Goal: Use online tool/utility: Utilize a website feature to perform a specific function

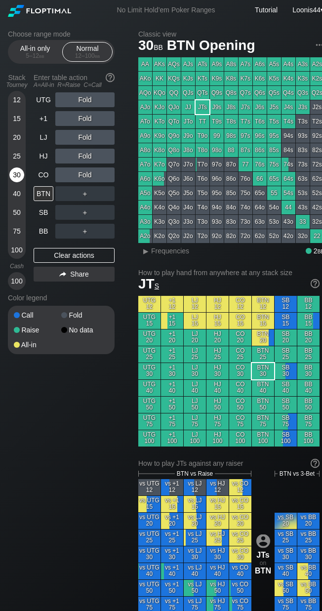
click at [17, 176] on div "30" at bounding box center [16, 174] width 15 height 15
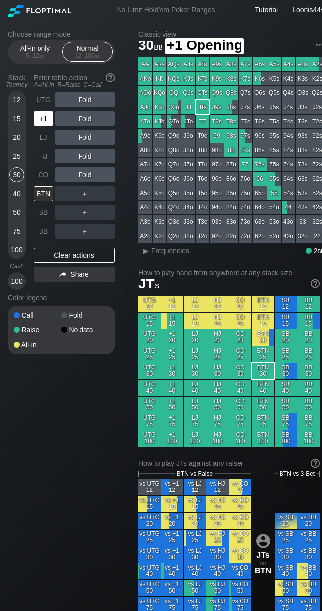
click at [43, 121] on div "+1" at bounding box center [44, 118] width 20 height 15
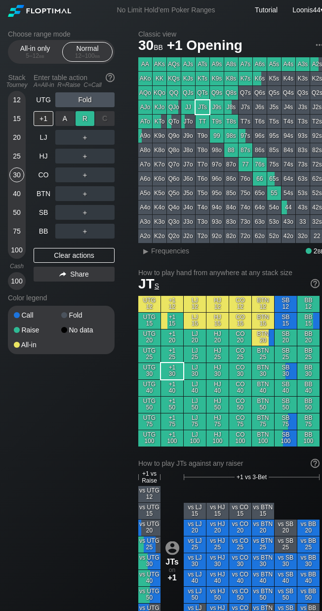
click at [85, 121] on div "R ✕" at bounding box center [85, 118] width 19 height 15
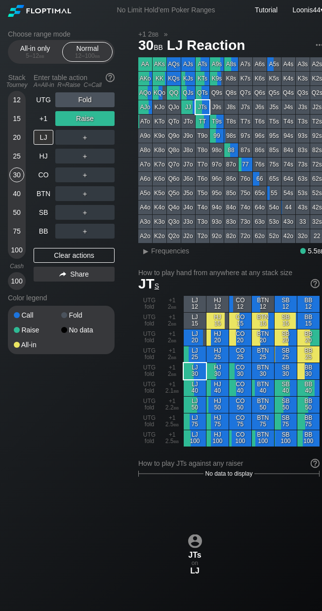
click at [98, 430] on div "Choose range mode All-in only 5 – 12 bb Normal 12 – 100 bb Stack Tourney Enter …" at bounding box center [166, 584] width 332 height 1129
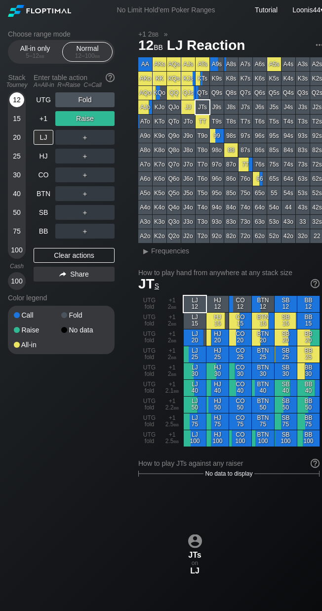
click at [19, 99] on div "12" at bounding box center [16, 99] width 15 height 15
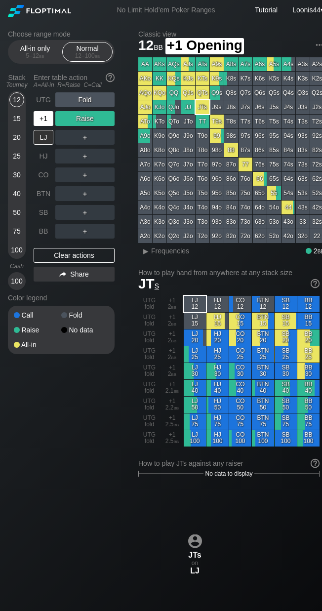
click at [48, 122] on div "+1" at bounding box center [44, 118] width 20 height 15
